Goal: Task Accomplishment & Management: Use online tool/utility

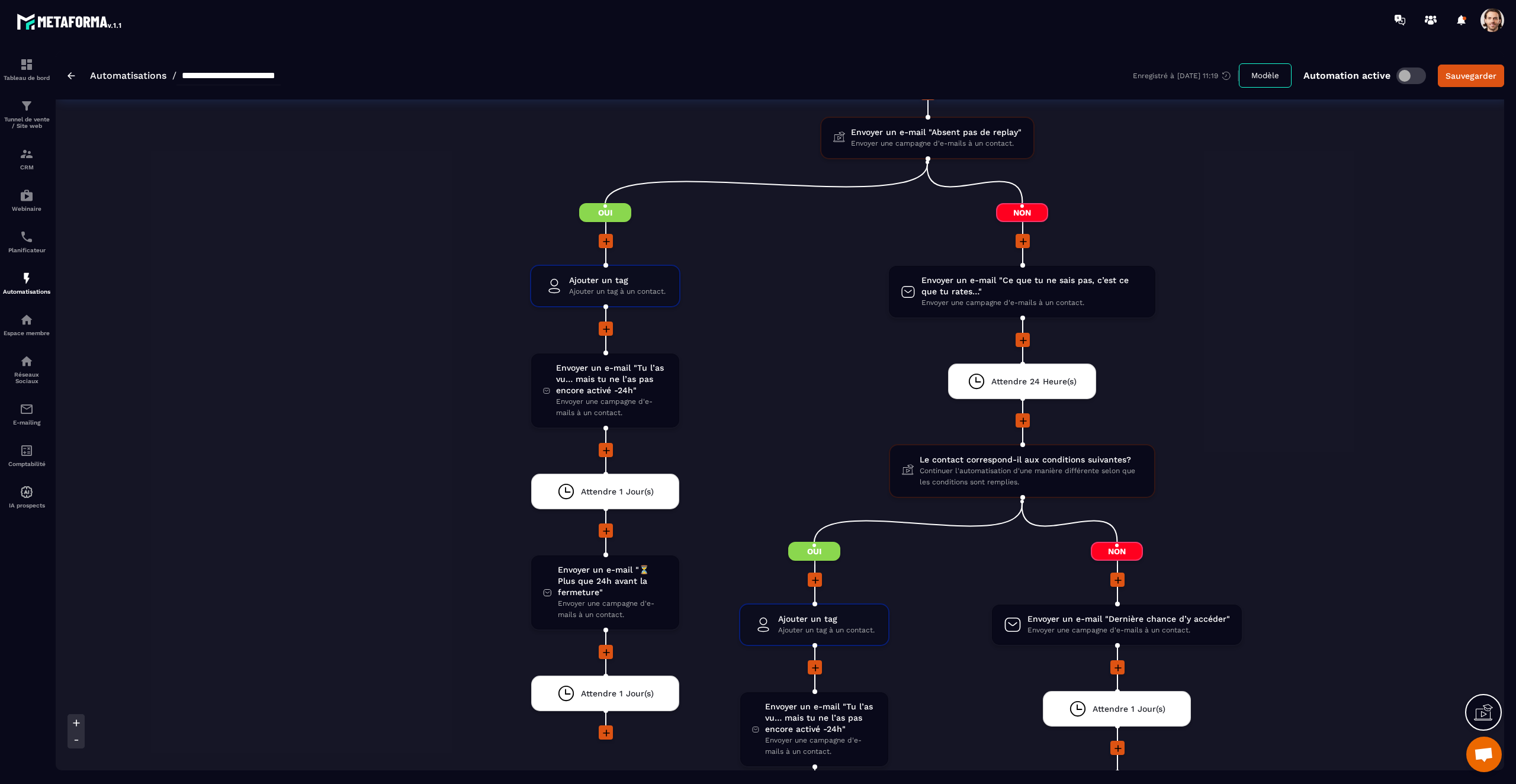
scroll to position [3995, 0]
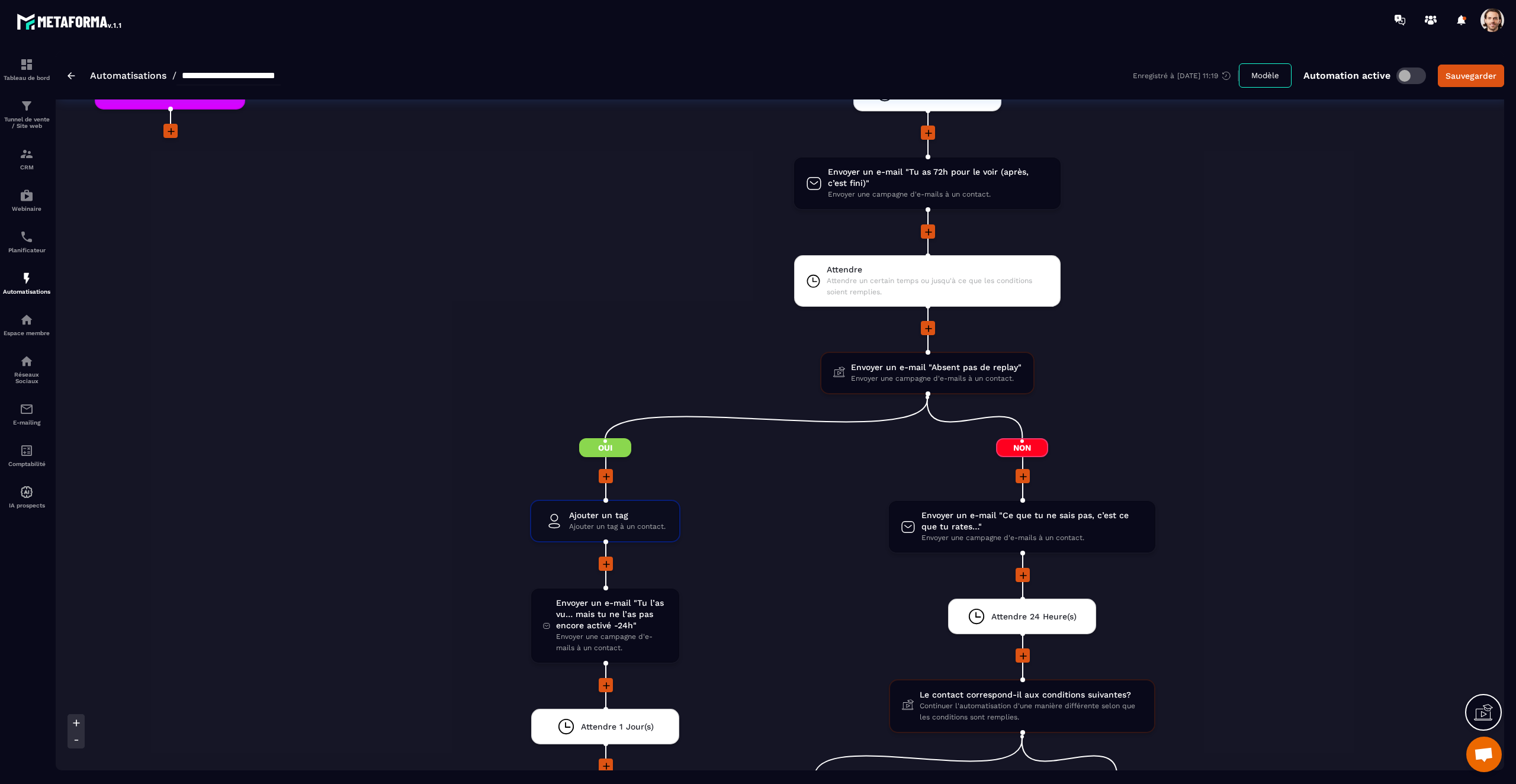
click at [1202, 320] on li "Attendre Attendre un certain temps ou jusqu'à ce que les conditions soient remp…" at bounding box center [927, 288] width 833 height 65
